Goal: Find specific page/section: Find specific page/section

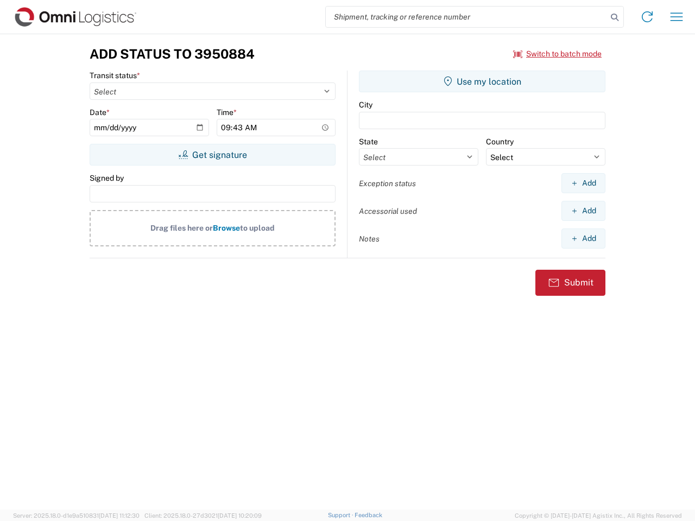
click at [467, 17] on input "search" at bounding box center [466, 17] width 281 height 21
click at [615, 17] on icon at bounding box center [614, 17] width 15 height 15
click at [648, 17] on icon at bounding box center [647, 16] width 17 height 17
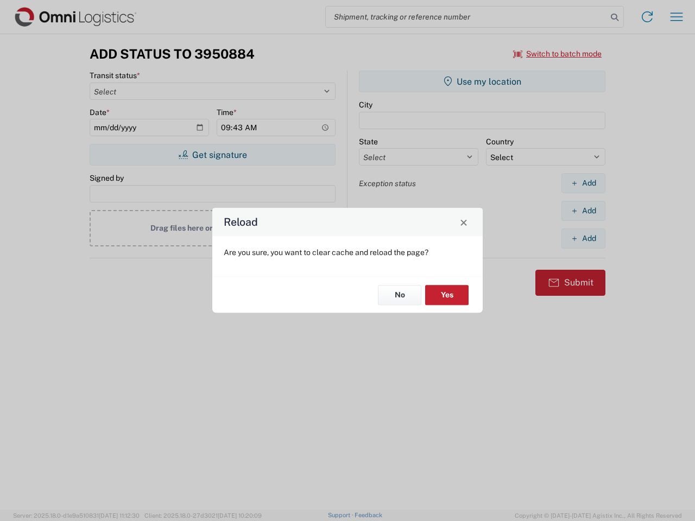
click at [677, 17] on div "Reload Are you sure, you want to clear cache and reload the page? No Yes" at bounding box center [347, 260] width 695 height 521
click at [558, 54] on div "Reload Are you sure, you want to clear cache and reload the page? No Yes" at bounding box center [347, 260] width 695 height 521
click at [212, 155] on div "Reload Are you sure, you want to clear cache and reload the page? No Yes" at bounding box center [347, 260] width 695 height 521
click at [482, 81] on div "Reload Are you sure, you want to clear cache and reload the page? No Yes" at bounding box center [347, 260] width 695 height 521
click at [583, 183] on div "Reload Are you sure, you want to clear cache and reload the page? No Yes" at bounding box center [347, 260] width 695 height 521
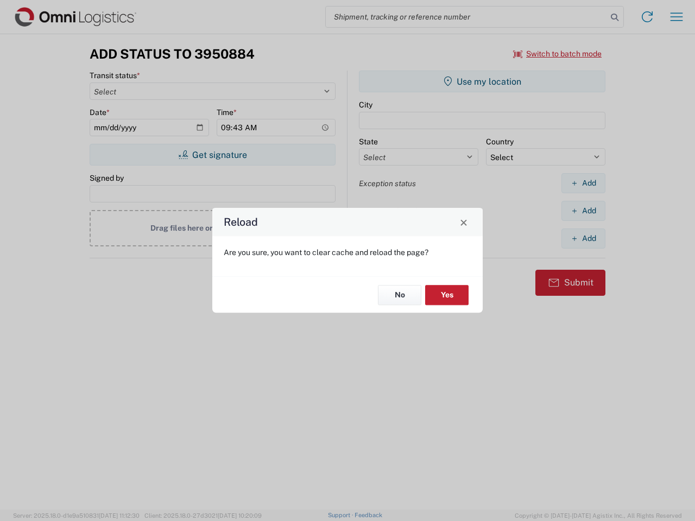
click at [583, 211] on div "Reload Are you sure, you want to clear cache and reload the page? No Yes" at bounding box center [347, 260] width 695 height 521
click at [583, 238] on div "Reload Are you sure, you want to clear cache and reload the page? No Yes" at bounding box center [347, 260] width 695 height 521
